Goal: Transaction & Acquisition: Purchase product/service

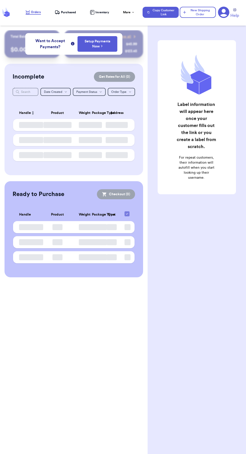
checkbox input "false"
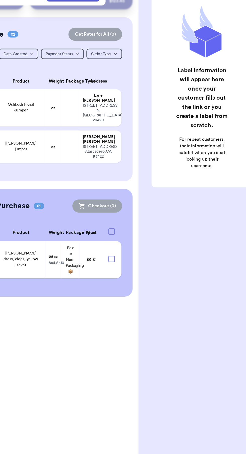
click at [127, 247] on div at bounding box center [126, 249] width 5 height 5
click at [127, 246] on input "checkbox" at bounding box center [127, 246] width 0 height 0
checkbox input "true"
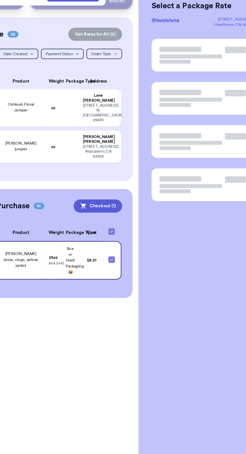
click at [118, 203] on button "Checkout ( 1 )" at bounding box center [116, 208] width 37 height 10
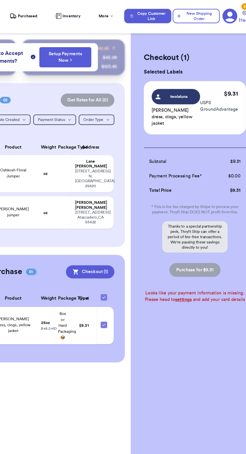
click at [188, 228] on link "settings" at bounding box center [188, 230] width 13 height 4
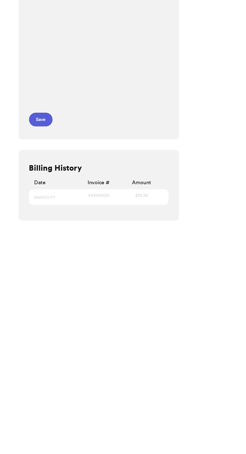
click at [76, 252] on button "Save" at bounding box center [78, 253] width 18 height 11
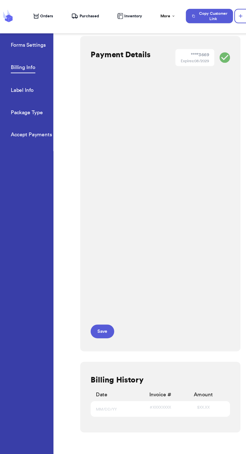
click at [28, 12] on icon at bounding box center [28, 12] width 4 height 4
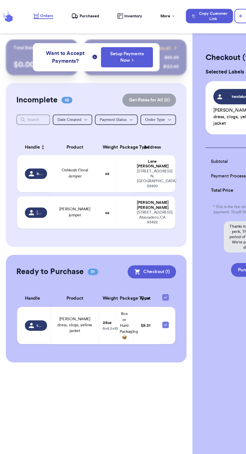
click at [124, 205] on button "Checkout ( 1 )" at bounding box center [116, 208] width 37 height 10
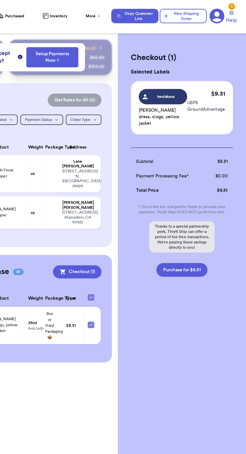
checkbox input "false"
